Goal: Check status: Check status

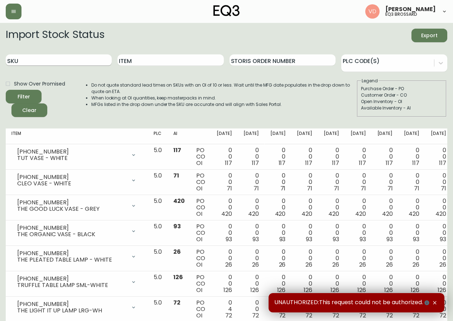
click at [55, 58] on input "SKU" at bounding box center [59, 59] width 106 height 11
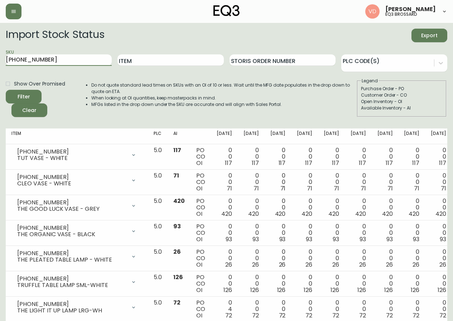
type input "[PHONE_NUMBER]"
click at [6, 90] on button "Filter" at bounding box center [24, 97] width 36 height 14
